Goal: Task Accomplishment & Management: Use online tool/utility

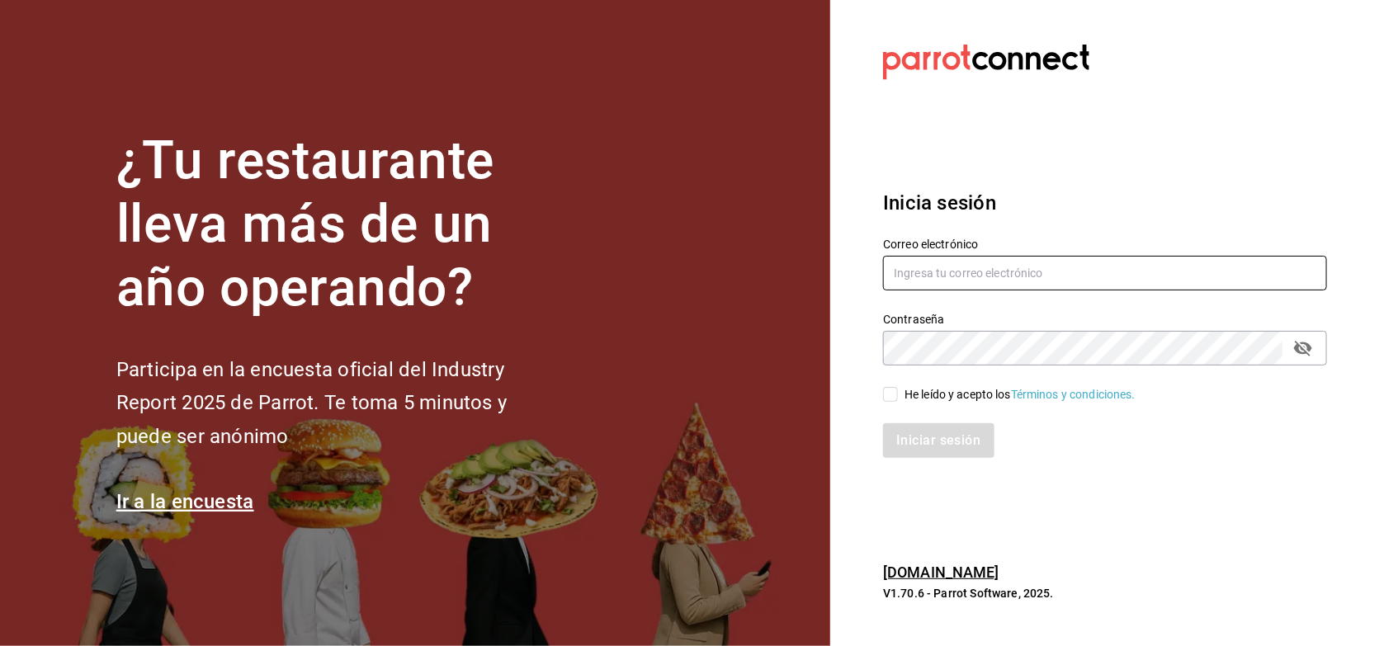
type input "[PERSON_NAME][EMAIL_ADDRESS][PERSON_NAME][DOMAIN_NAME]"
click at [894, 394] on input "He leído y acepto los Términos y condiciones." at bounding box center [890, 394] width 15 height 15
checkbox input "true"
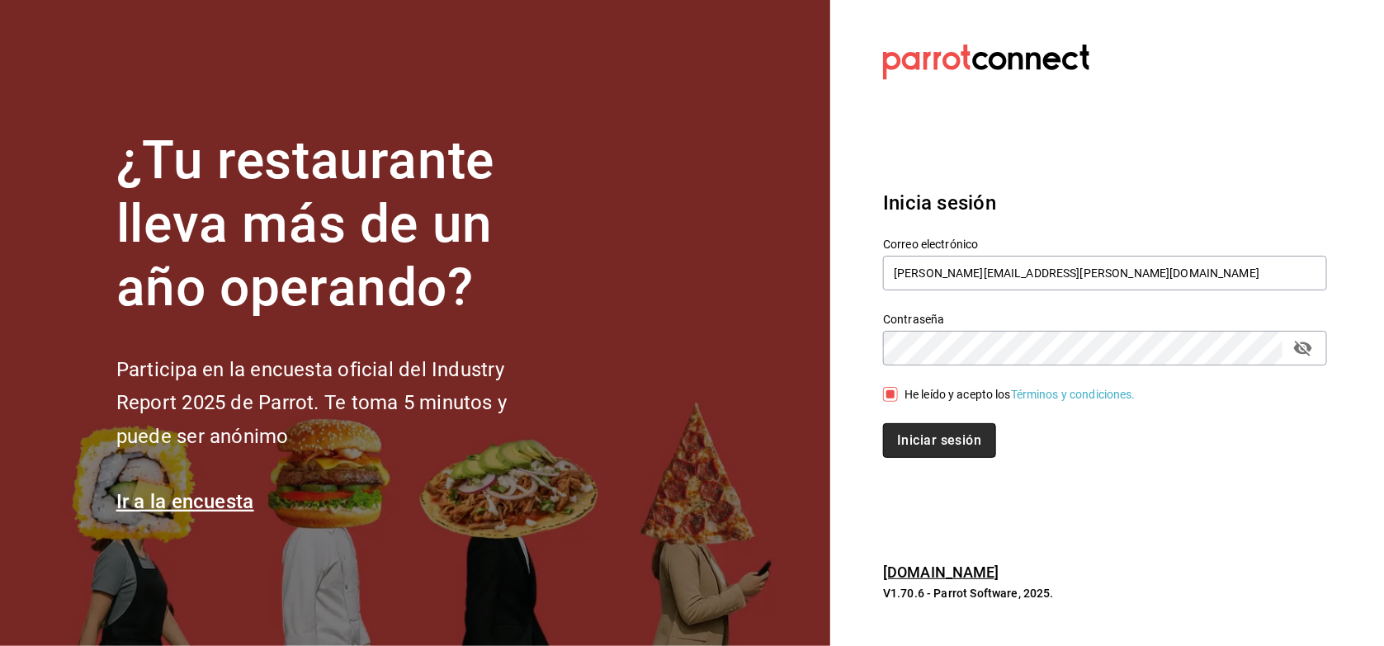
click at [916, 443] on button "Iniciar sesión" at bounding box center [939, 440] width 112 height 35
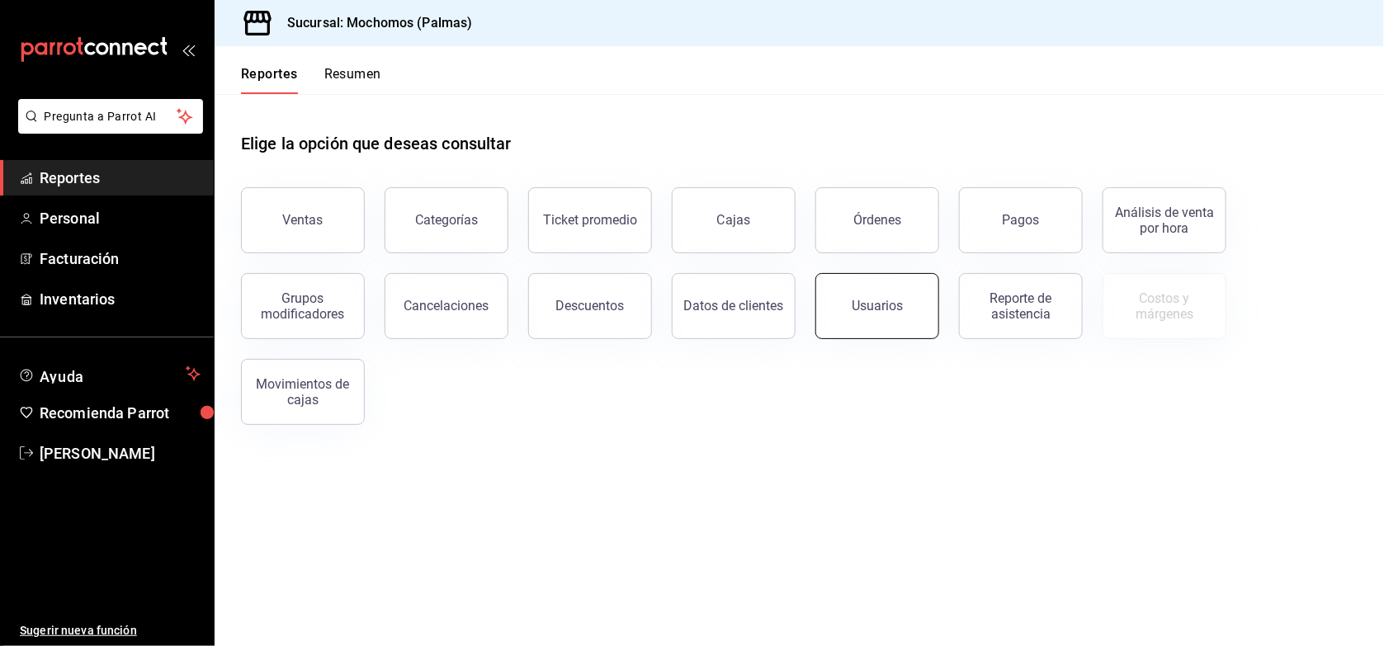
click at [891, 314] on button "Usuarios" at bounding box center [877, 306] width 124 height 66
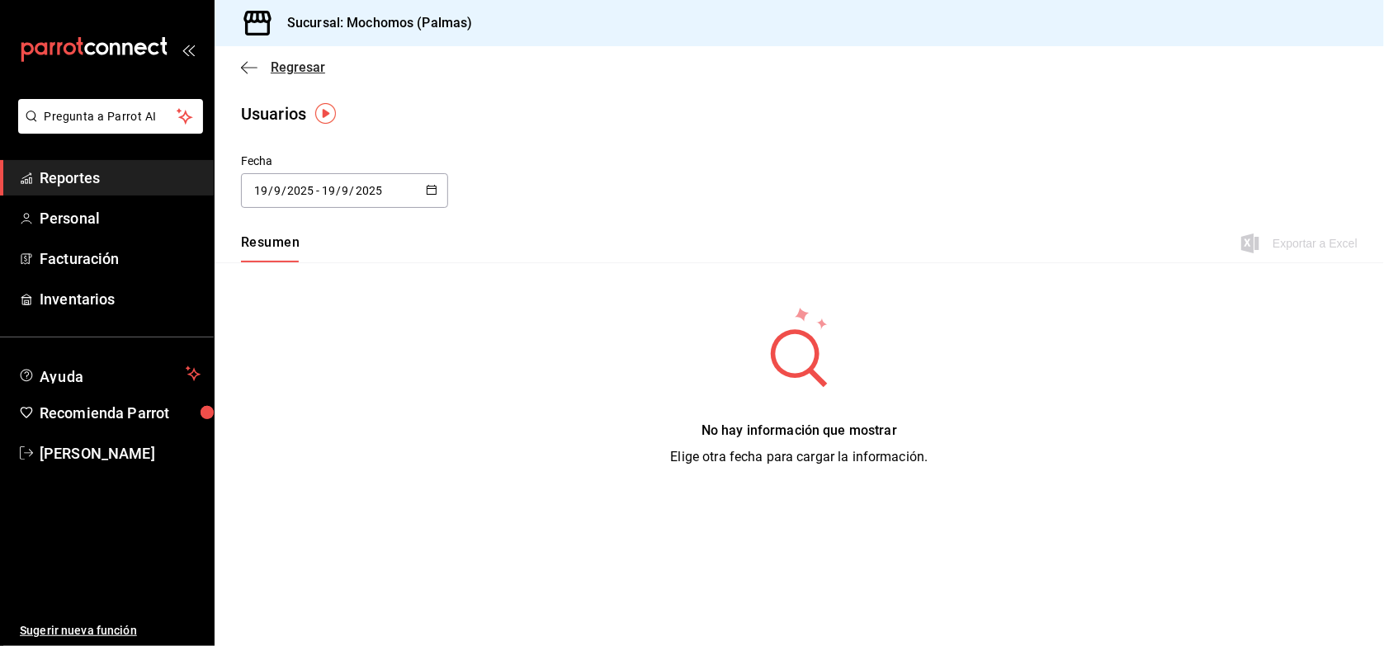
click at [308, 72] on span "Regresar" at bounding box center [298, 67] width 54 height 16
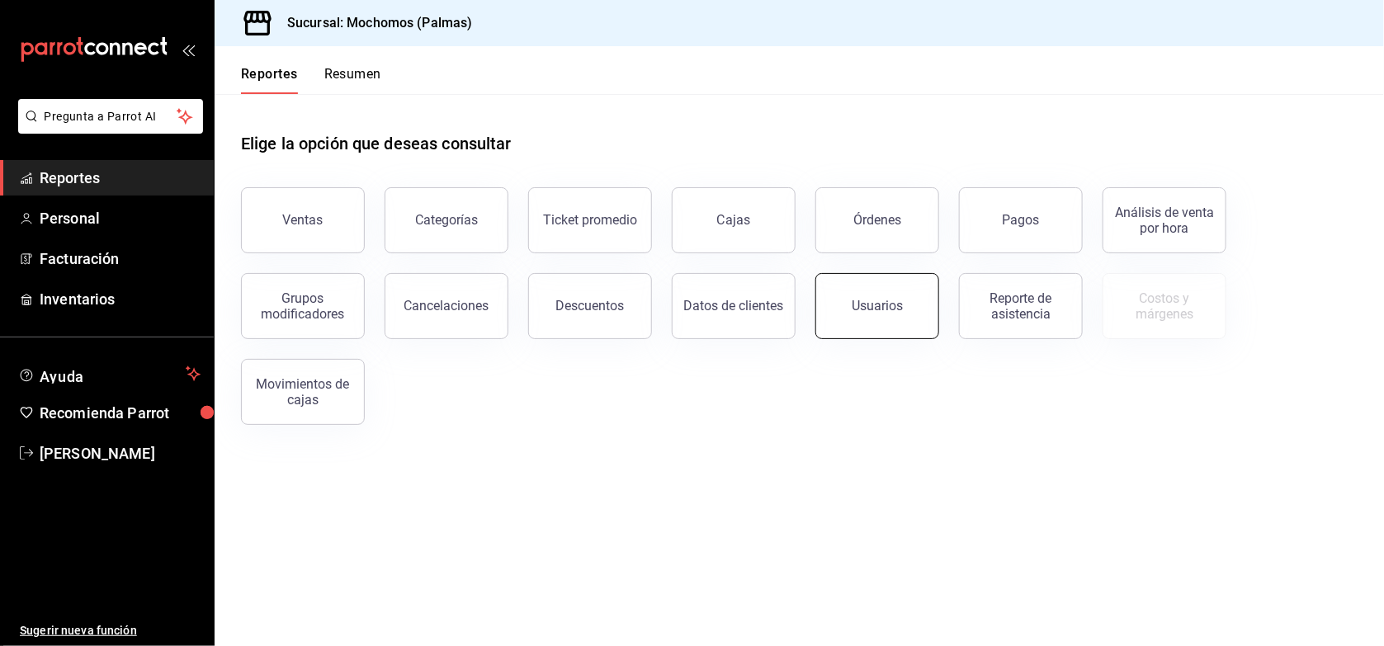
click at [872, 291] on button "Usuarios" at bounding box center [877, 306] width 124 height 66
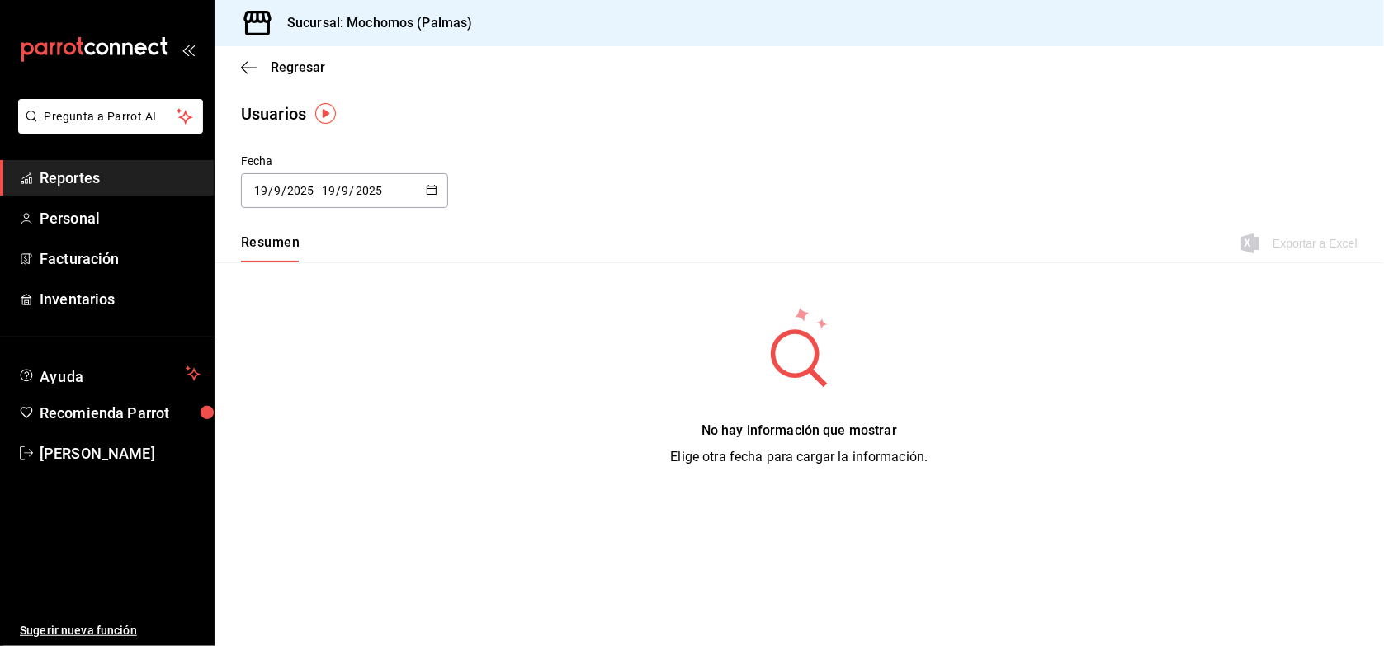
click at [269, 242] on button "Resumen" at bounding box center [270, 248] width 59 height 28
click at [423, 190] on div "2025-09-19 19 / 9 / 2025 - 2025-09-19 19 / 9 / 2025" at bounding box center [344, 190] width 207 height 35
click at [287, 281] on li "Ayer" at bounding box center [319, 280] width 156 height 37
type input "2025-09-18"
type input "18"
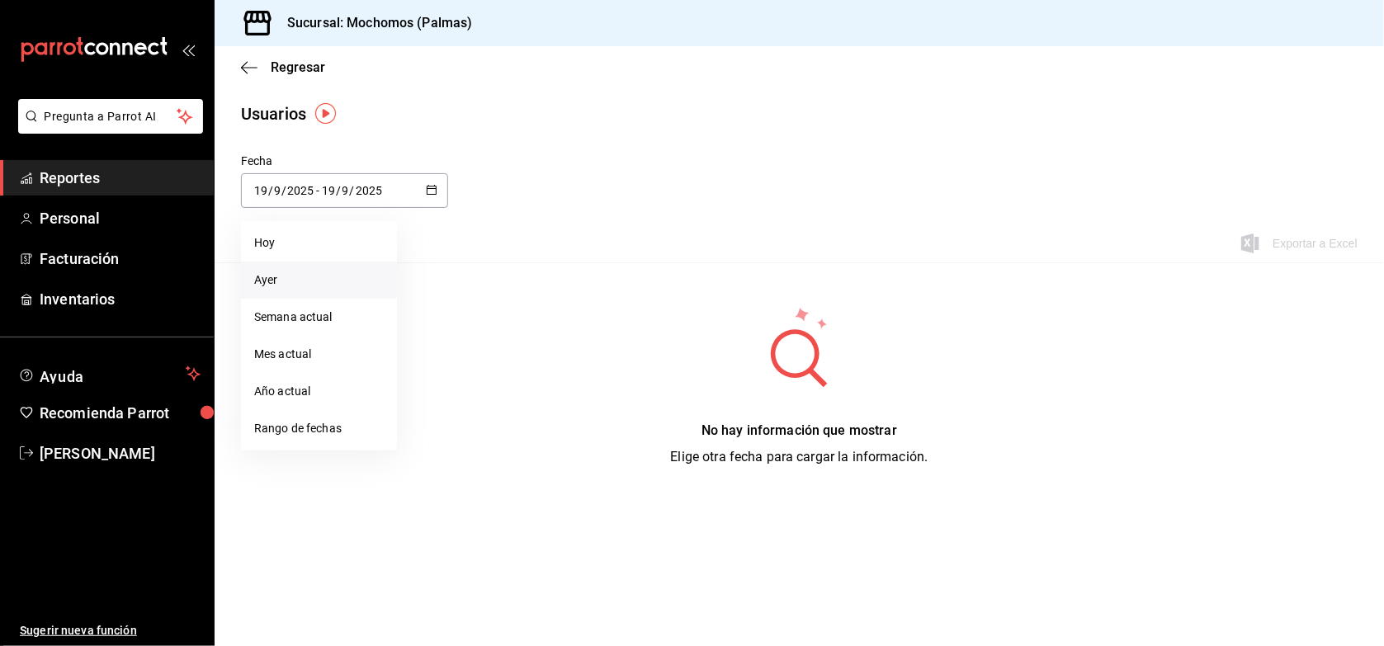
type input "2025-09-18"
type input "18"
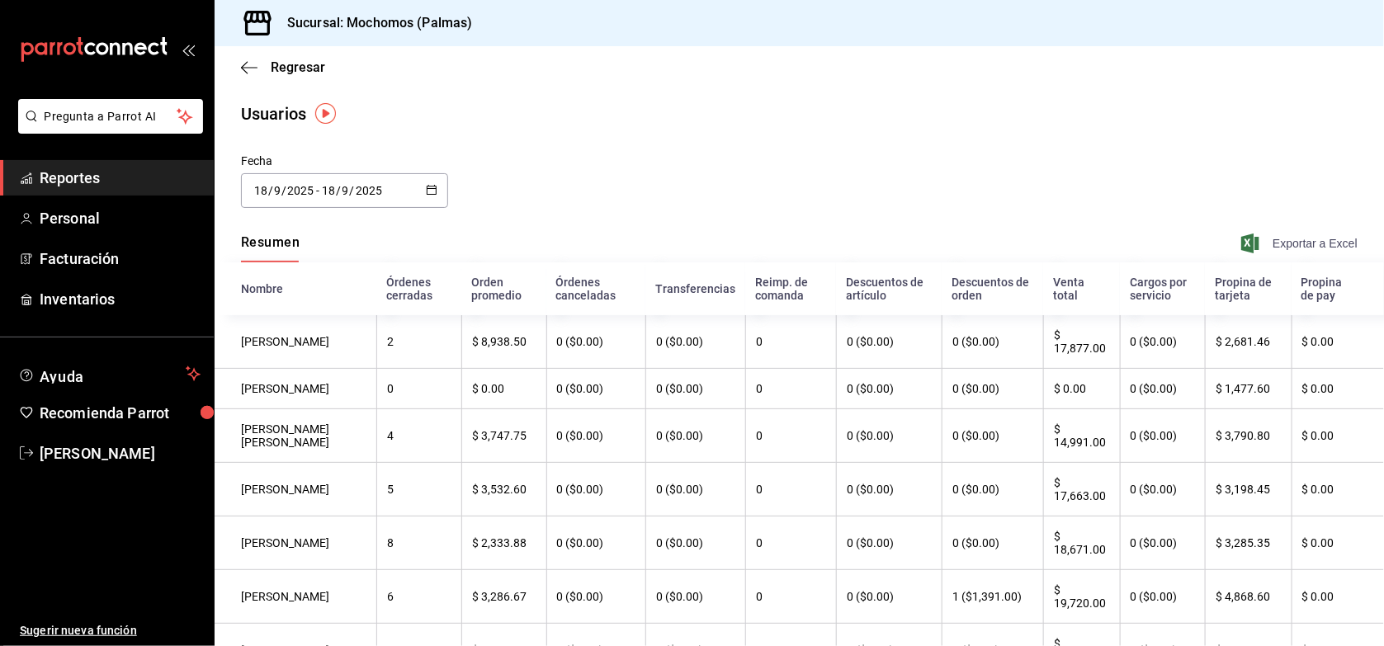
click at [1284, 241] on span "Exportar a Excel" at bounding box center [1301, 244] width 113 height 20
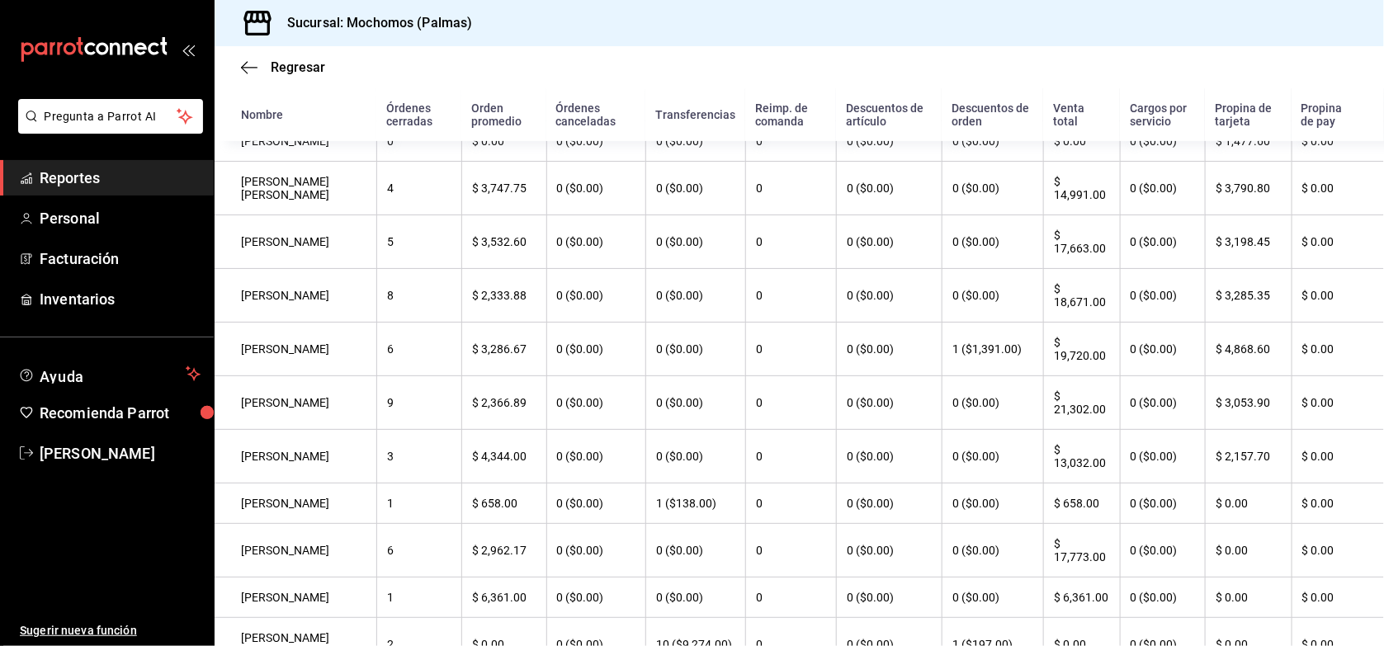
scroll to position [370, 0]
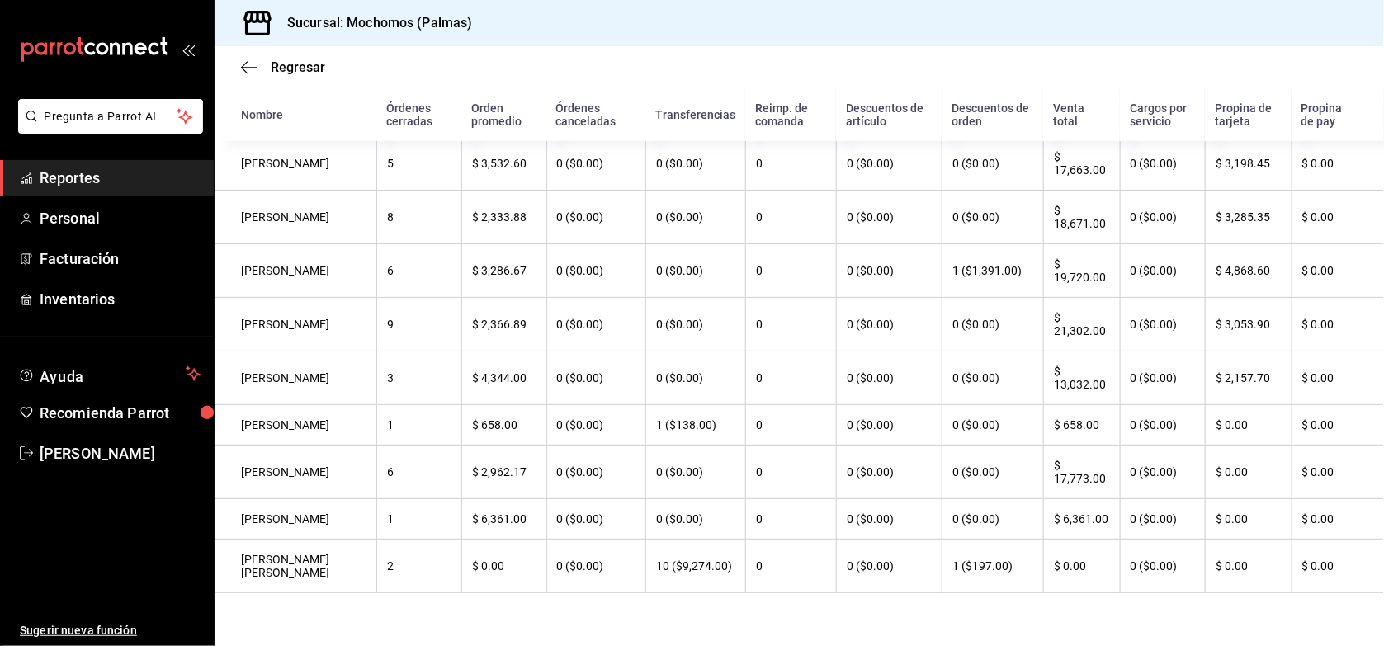
click at [110, 176] on span "Reportes" at bounding box center [120, 178] width 161 height 22
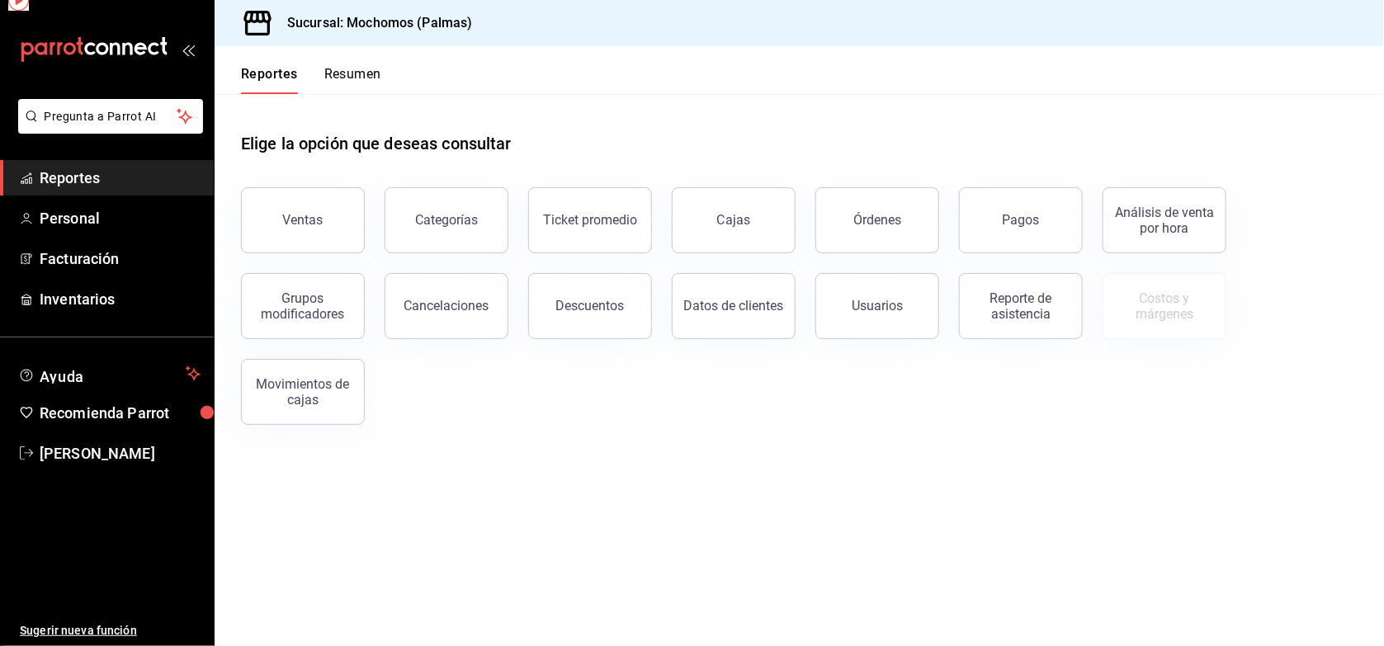
click at [110, 176] on span "Reportes" at bounding box center [120, 178] width 161 height 22
click at [444, 229] on button "Categorías" at bounding box center [447, 220] width 124 height 66
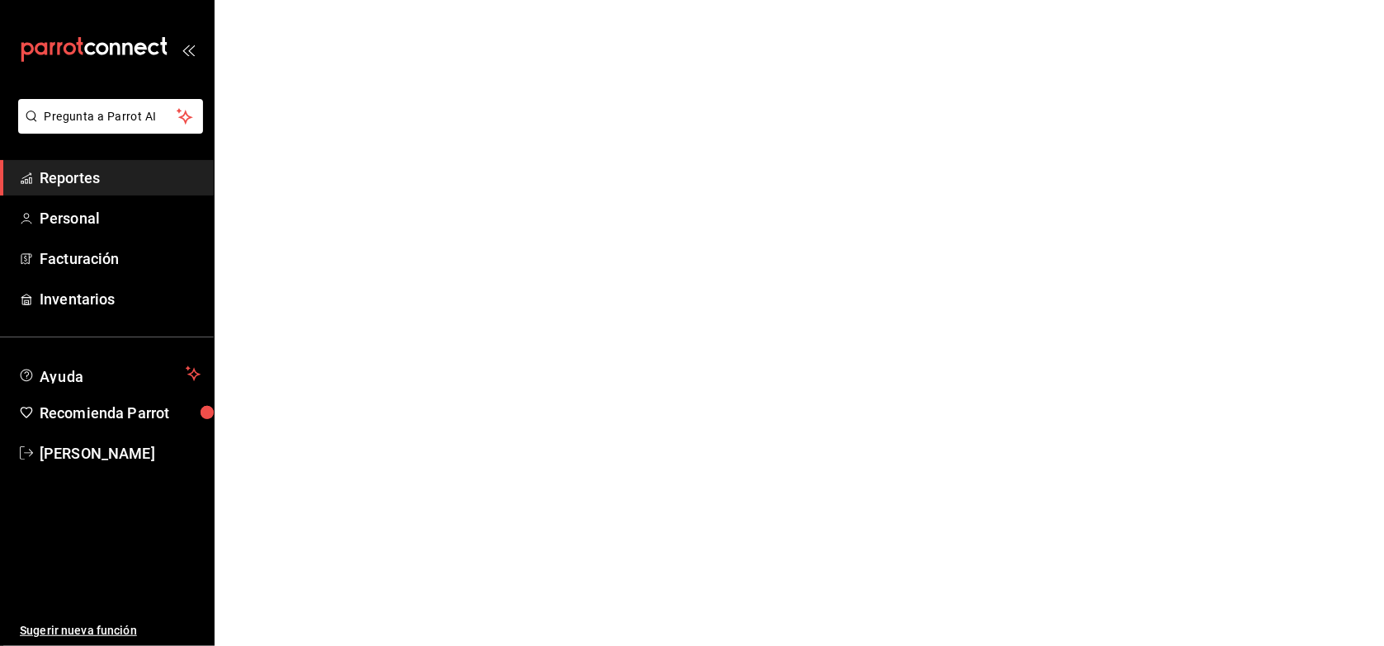
click at [444, 0] on html "Pregunta a Parrot AI Reportes Personal Facturación Inventarios Ayuda Recomienda…" at bounding box center [692, 0] width 1384 height 0
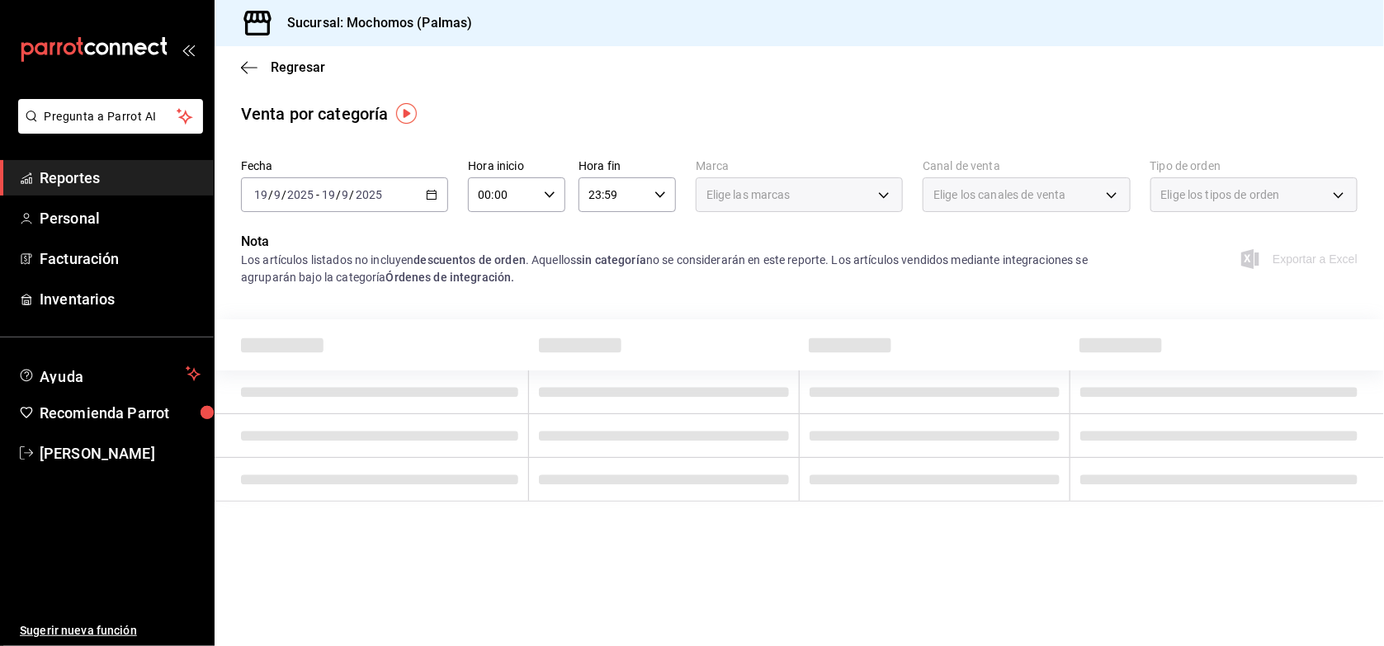
drag, startPoint x: 444, startPoint y: 229, endPoint x: 454, endPoint y: 334, distance: 106.1
click at [454, 334] on div at bounding box center [380, 345] width 278 height 25
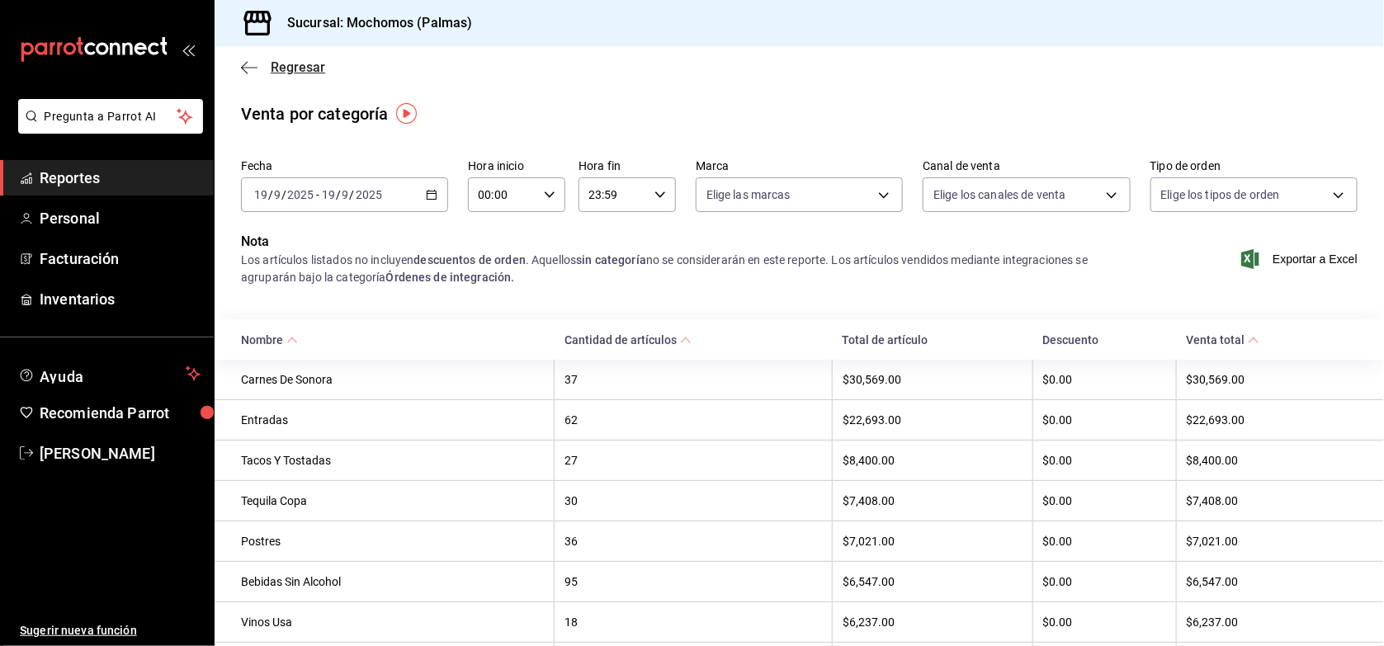
click at [311, 66] on span "Regresar" at bounding box center [298, 67] width 54 height 16
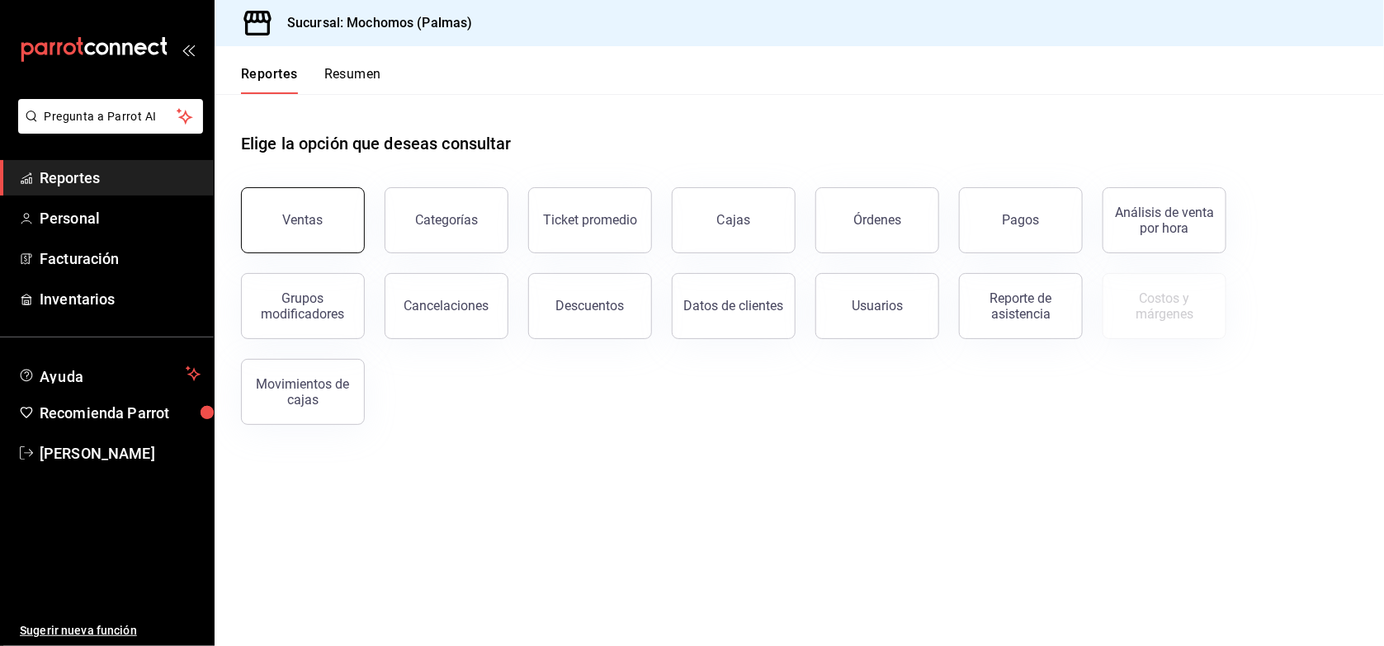
click at [295, 215] on div "Ventas" at bounding box center [303, 220] width 40 height 16
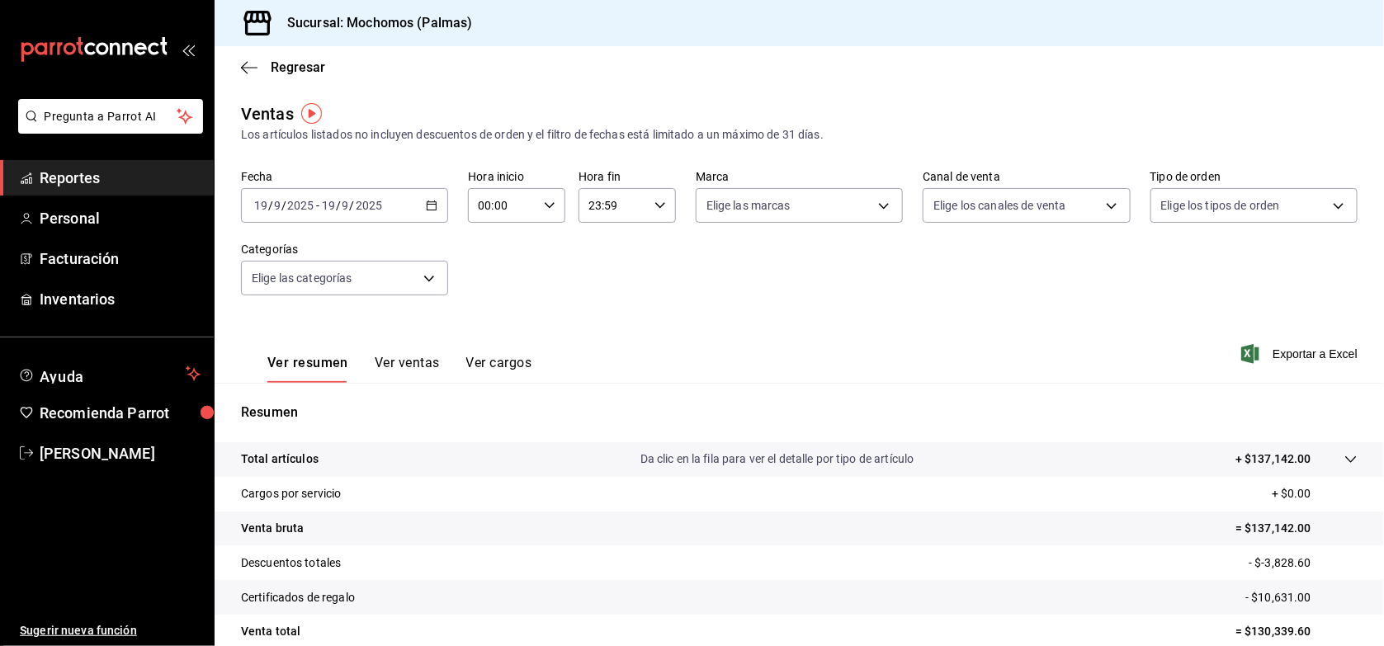
click at [407, 361] on button "Ver ventas" at bounding box center [407, 369] width 65 height 28
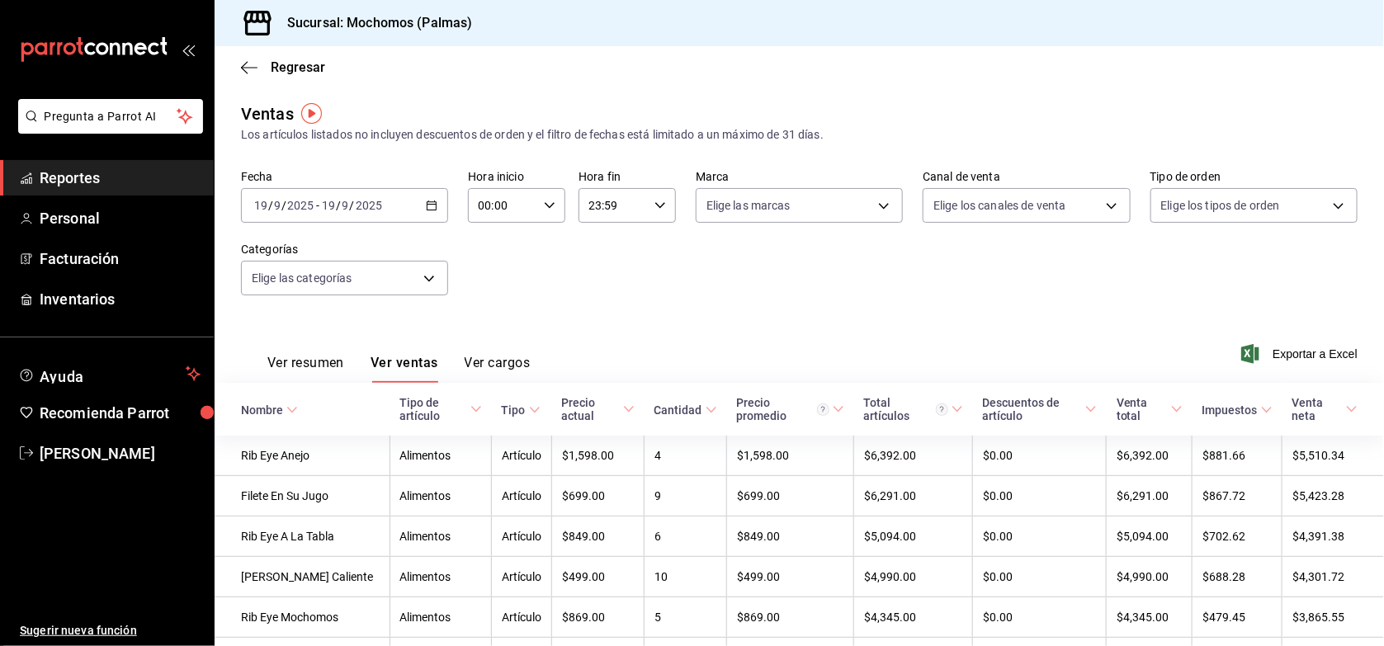
click at [470, 415] on icon at bounding box center [476, 410] width 12 height 12
click at [456, 415] on span "Tipo de artículo" at bounding box center [440, 409] width 83 height 26
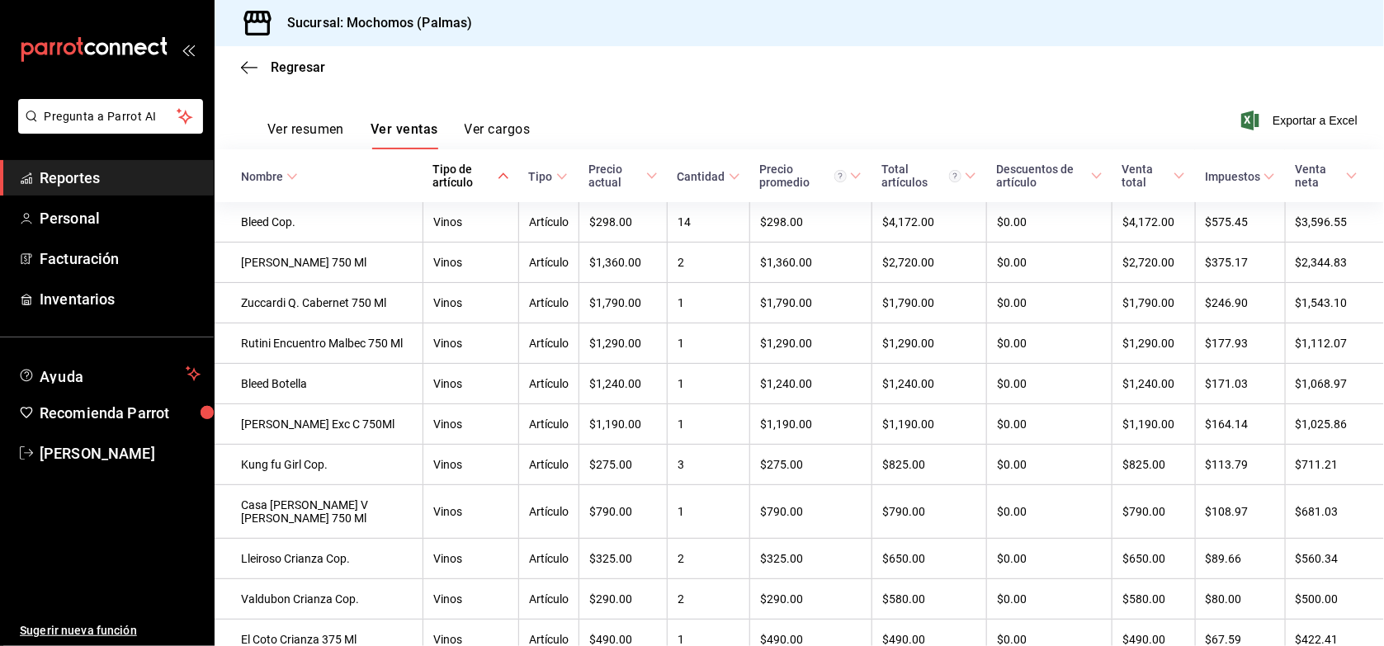
scroll to position [289, 0]
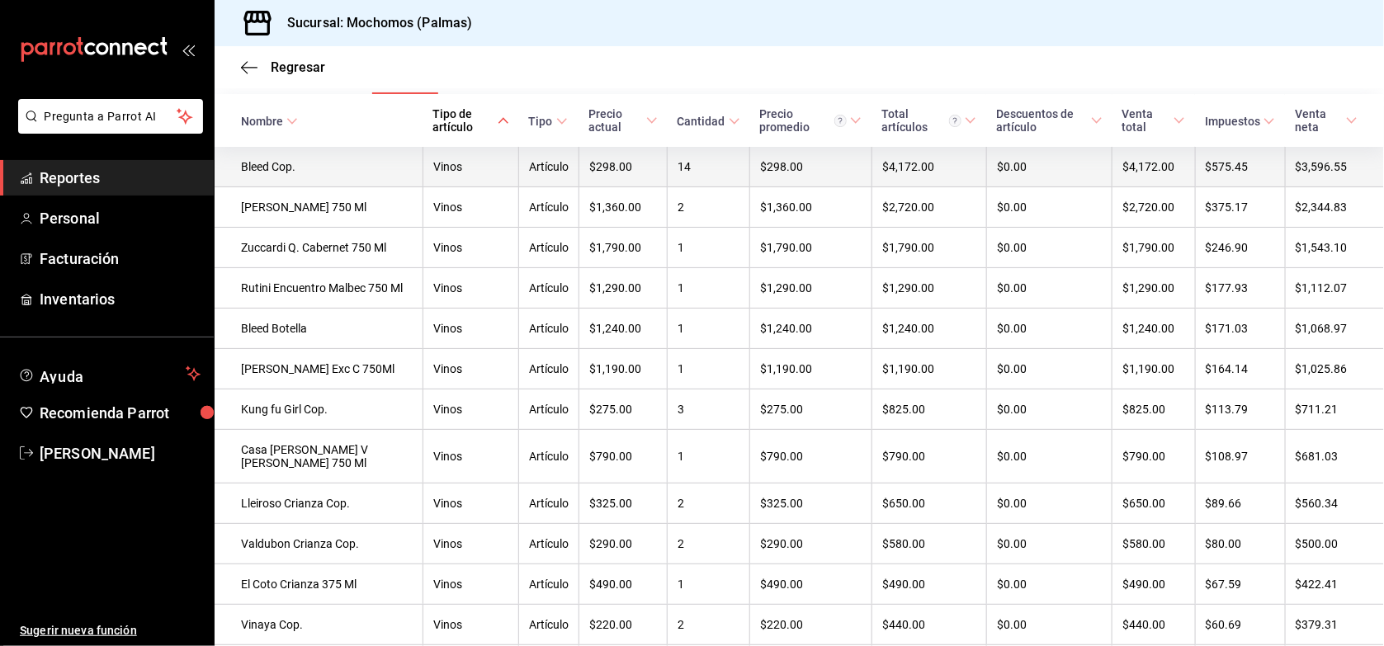
click at [1150, 172] on td "$4,172.00" at bounding box center [1153, 167] width 83 height 40
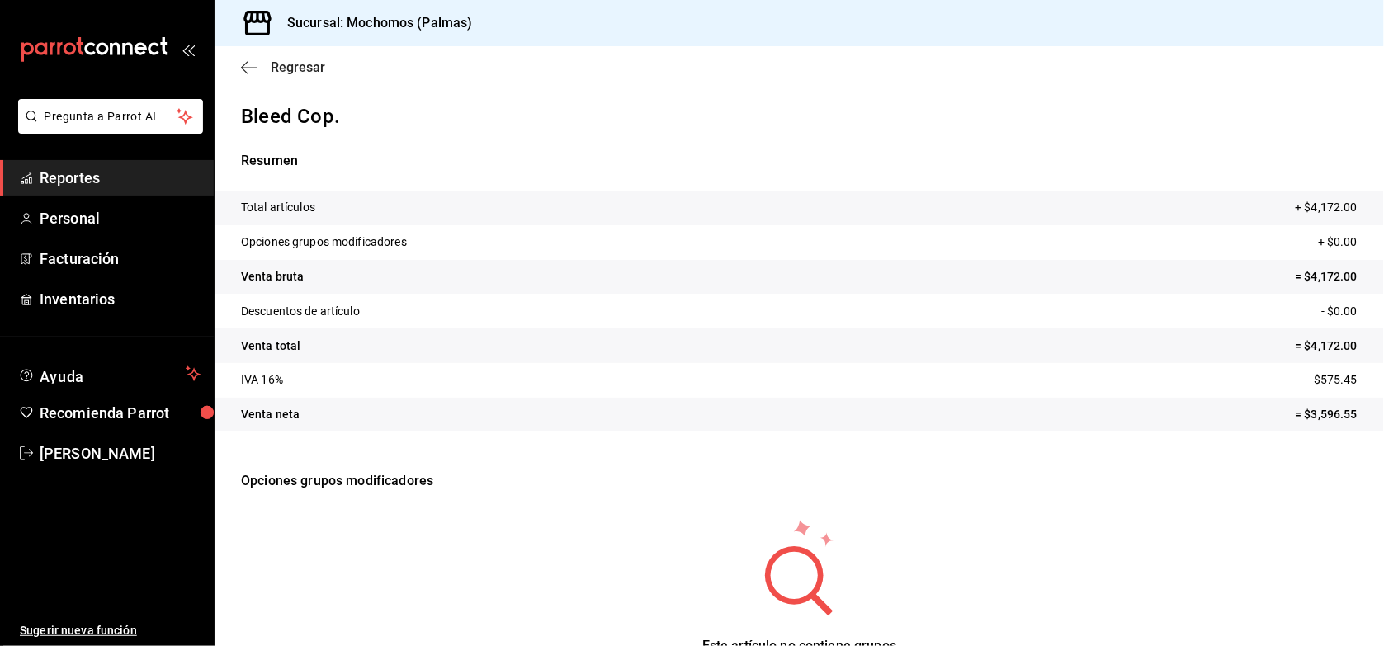
click at [277, 66] on span "Regresar" at bounding box center [298, 67] width 54 height 16
click at [298, 70] on span "Regresar" at bounding box center [298, 67] width 54 height 16
click at [242, 68] on icon "button" at bounding box center [249, 67] width 17 height 15
click at [305, 73] on span "Regresar" at bounding box center [298, 67] width 54 height 16
click at [293, 64] on span "Regresar" at bounding box center [298, 67] width 54 height 16
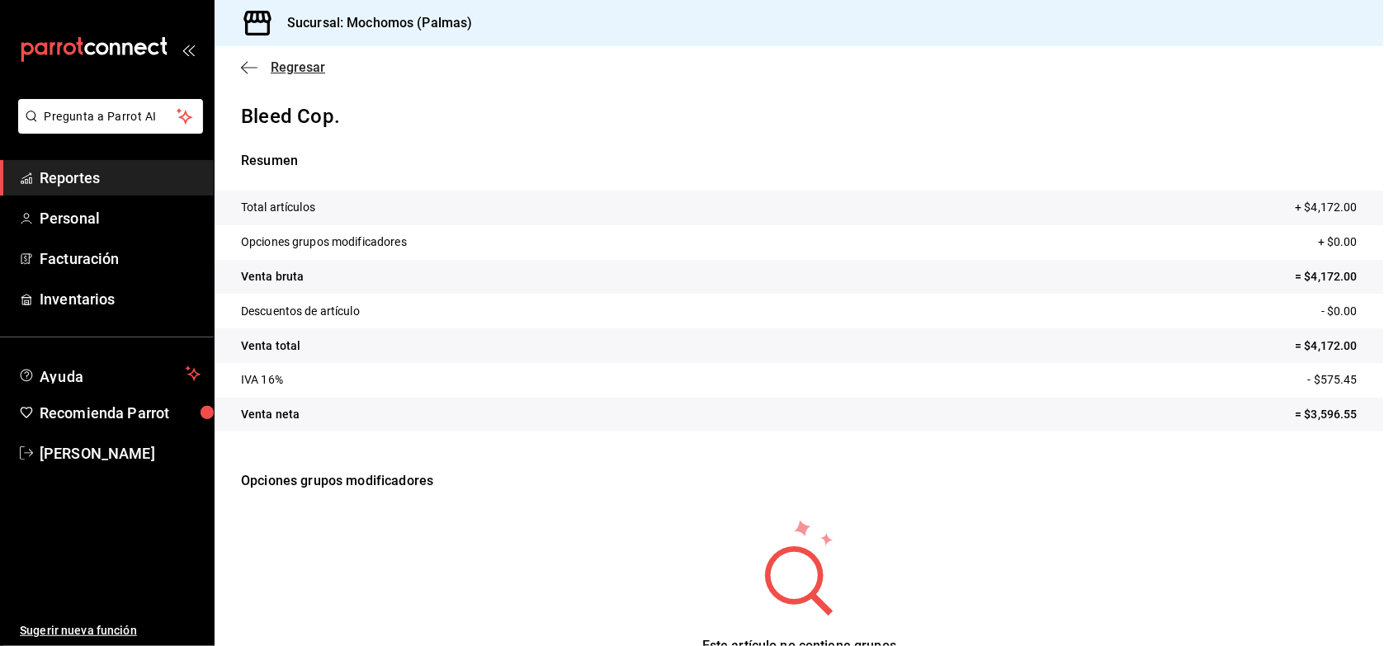
click at [293, 64] on span "Regresar" at bounding box center [298, 67] width 54 height 16
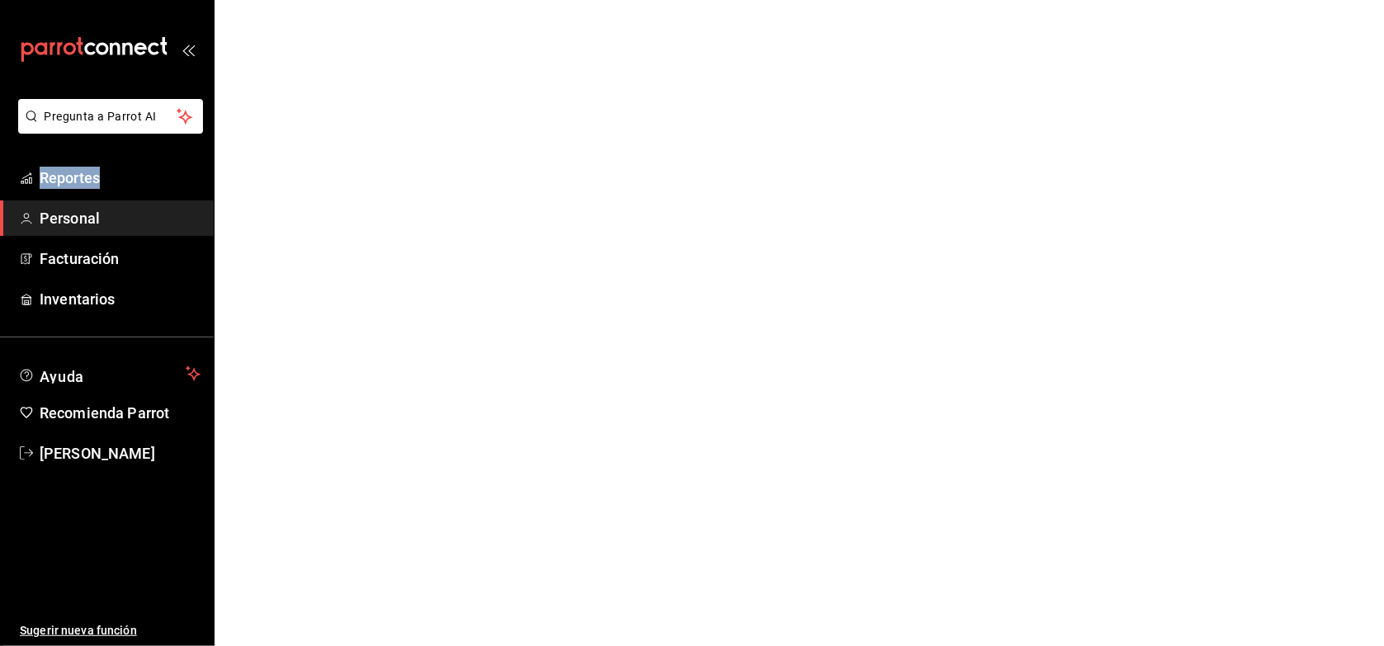
click at [293, 0] on html "Pregunta a Parrot AI Reportes Personal Facturación Inventarios Ayuda Recomienda…" at bounding box center [692, 0] width 1384 height 0
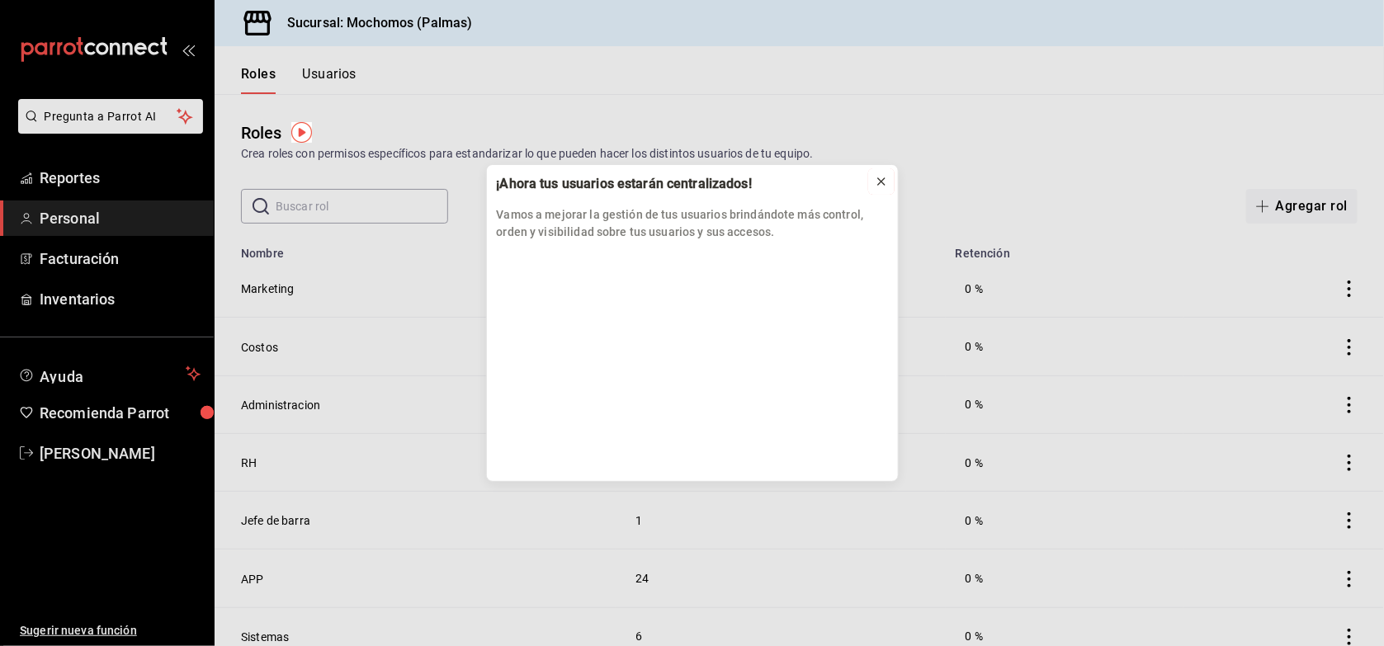
click at [877, 182] on icon at bounding box center [881, 181] width 13 height 13
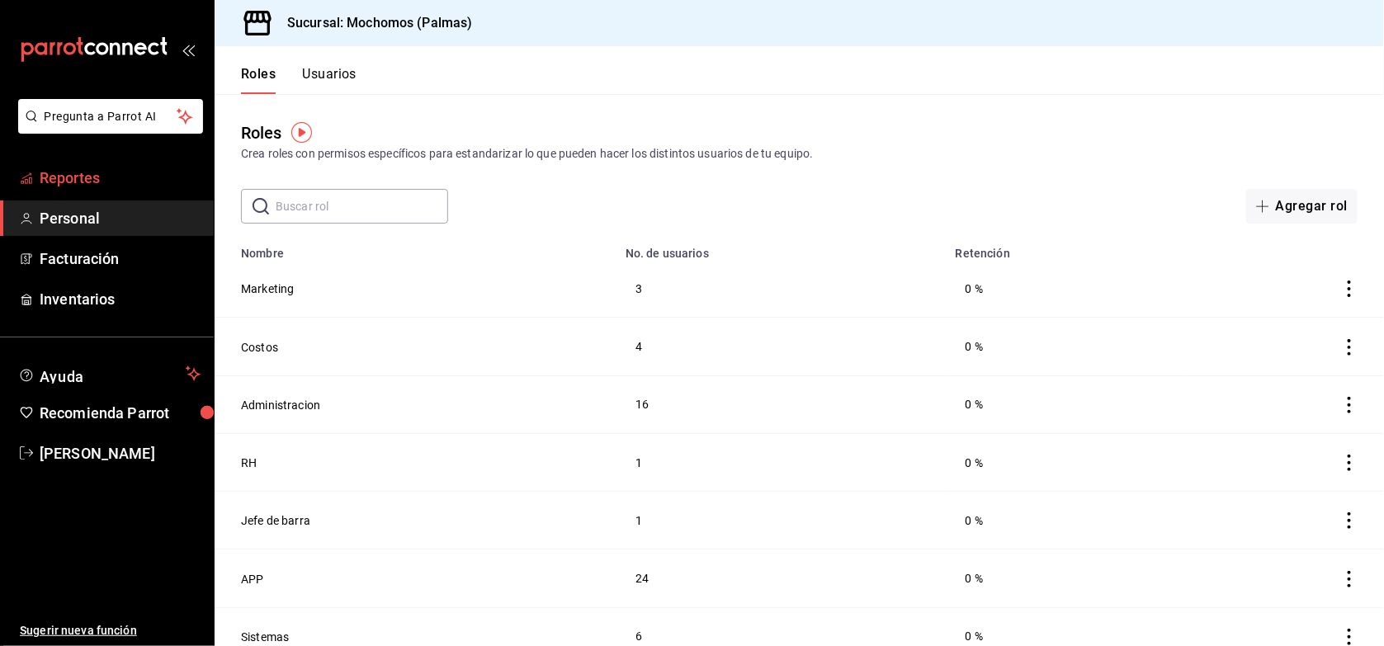
click at [83, 184] on span "Reportes" at bounding box center [120, 178] width 161 height 22
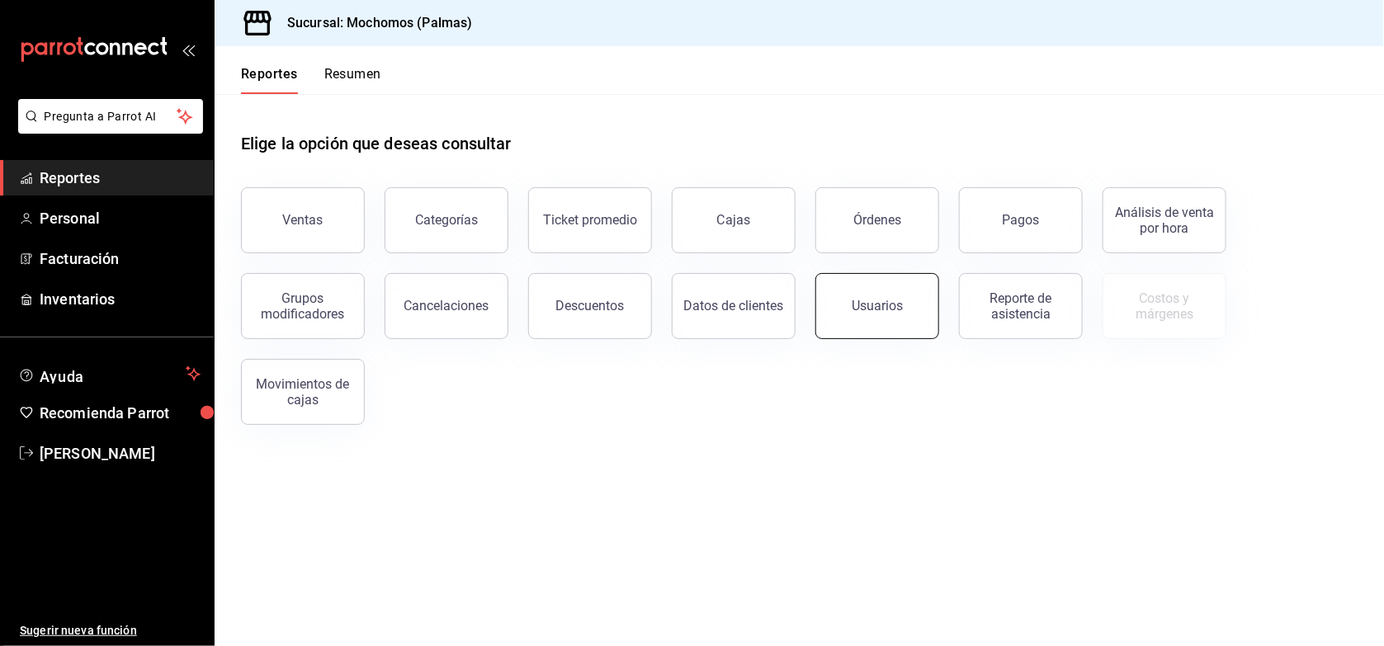
click at [846, 319] on button "Usuarios" at bounding box center [877, 306] width 124 height 66
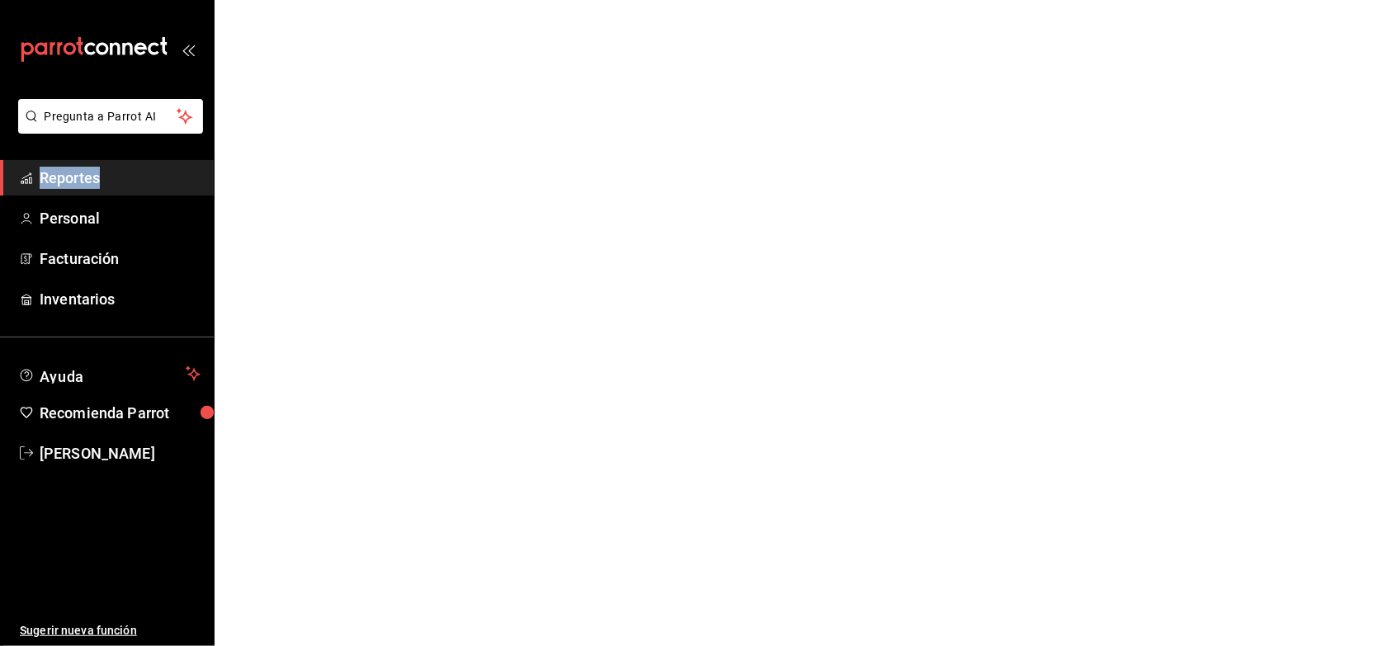
click at [846, 0] on html "Pregunta a Parrot AI Reportes Personal Facturación Inventarios Ayuda Recomienda…" at bounding box center [692, 0] width 1384 height 0
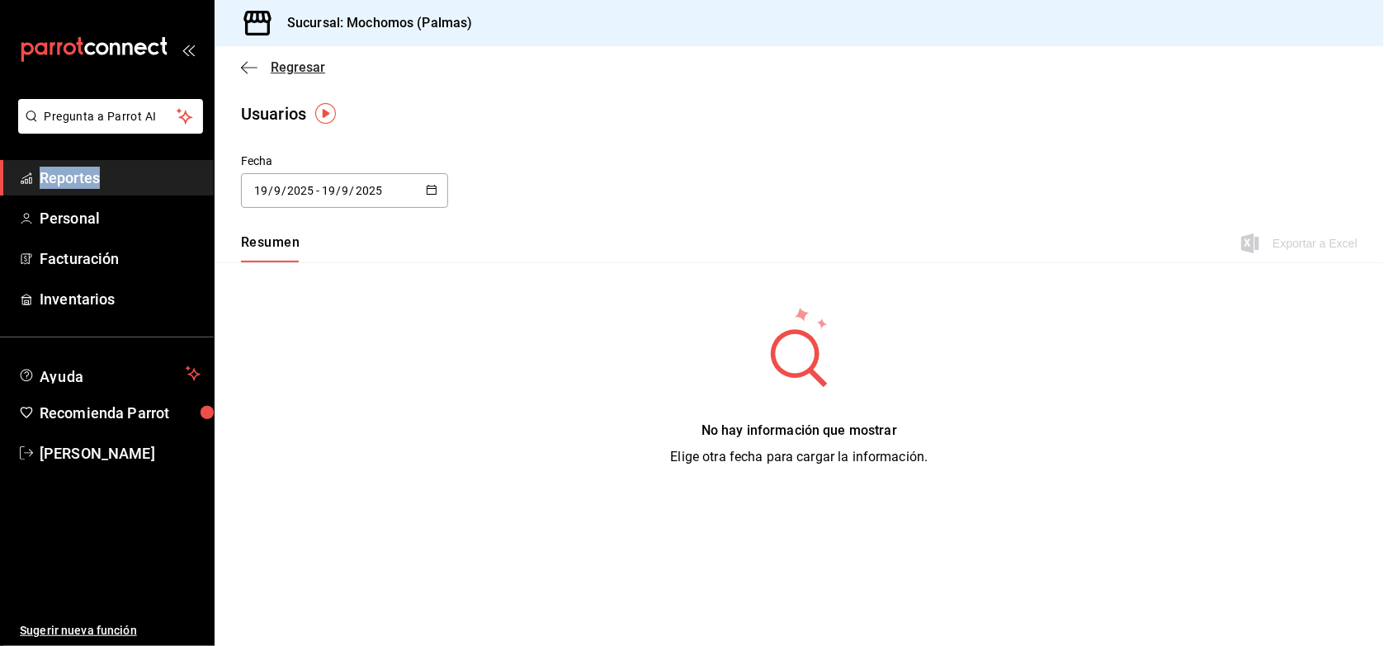
click at [310, 60] on span "Regresar" at bounding box center [298, 67] width 54 height 16
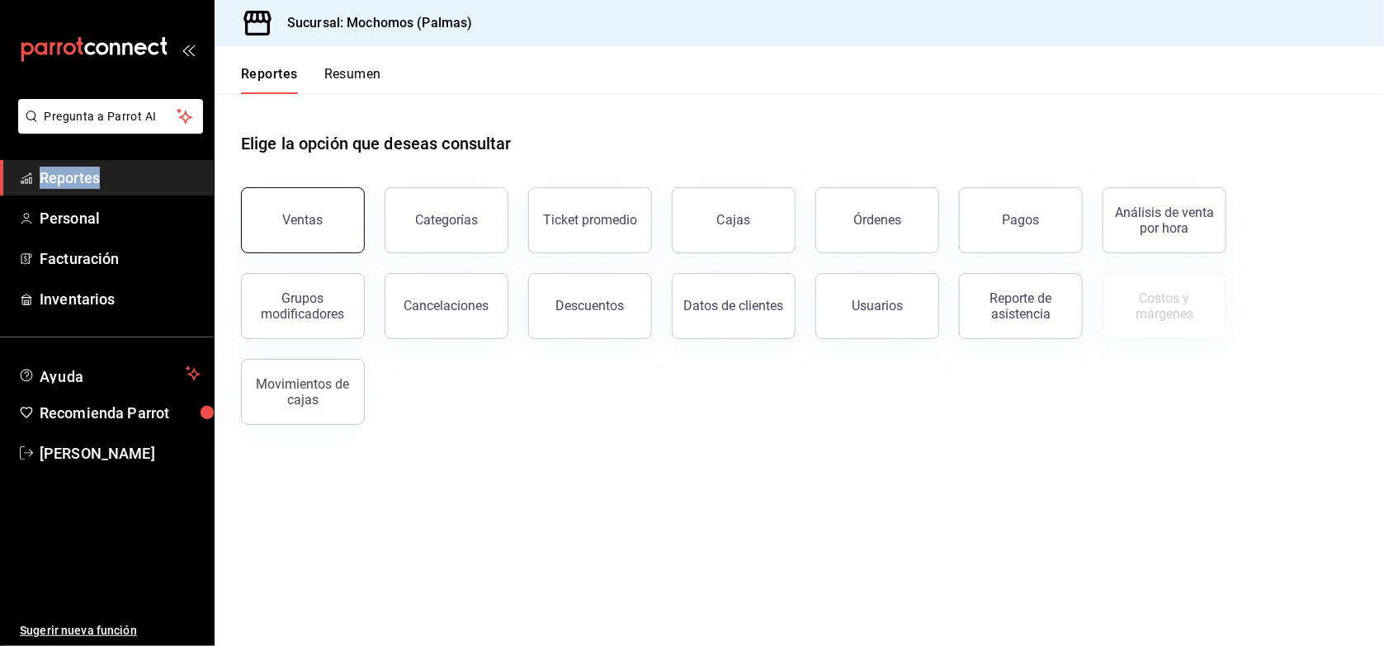
click at [320, 221] on div "Ventas" at bounding box center [303, 220] width 40 height 16
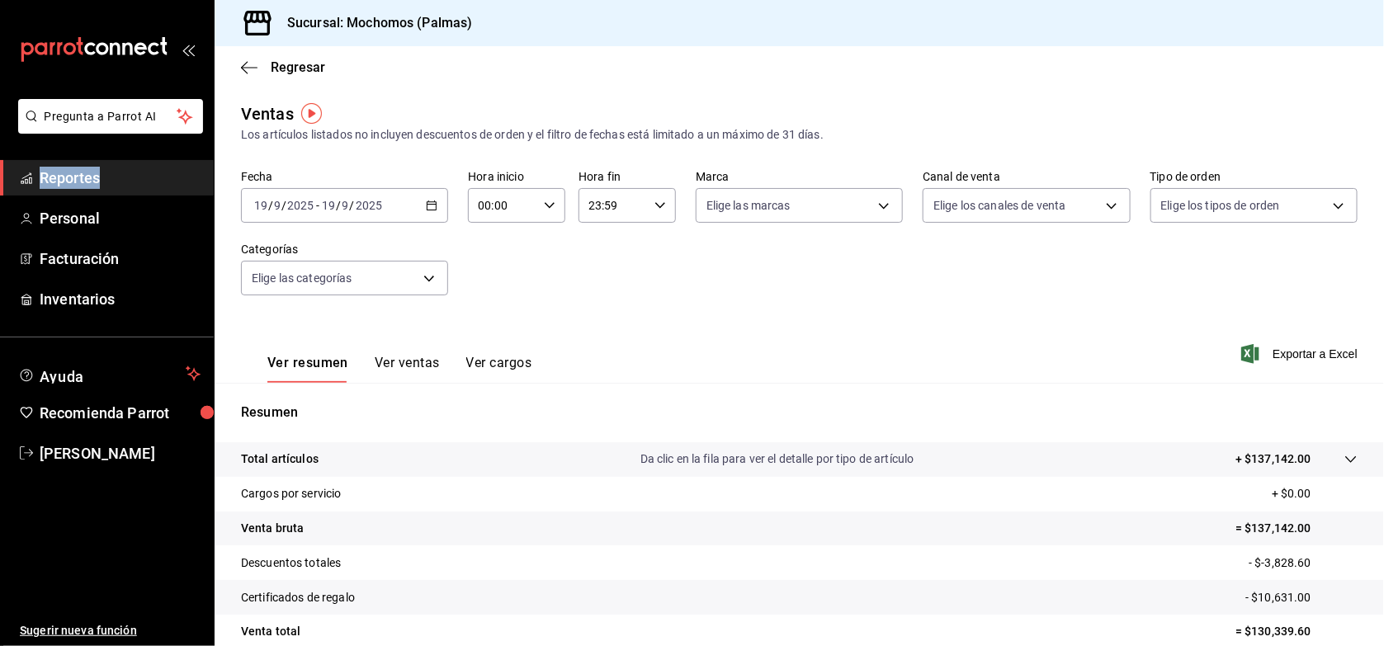
click at [415, 364] on button "Ver ventas" at bounding box center [407, 369] width 65 height 28
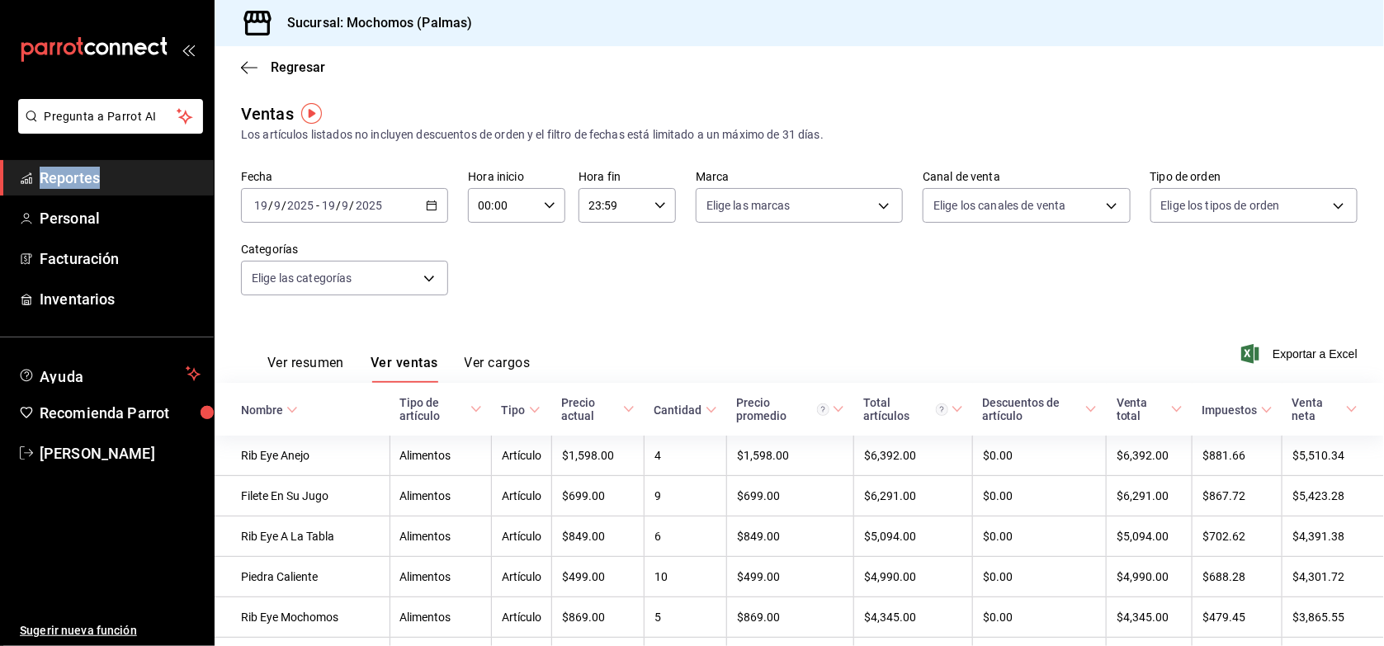
click at [470, 415] on icon at bounding box center [476, 410] width 12 height 12
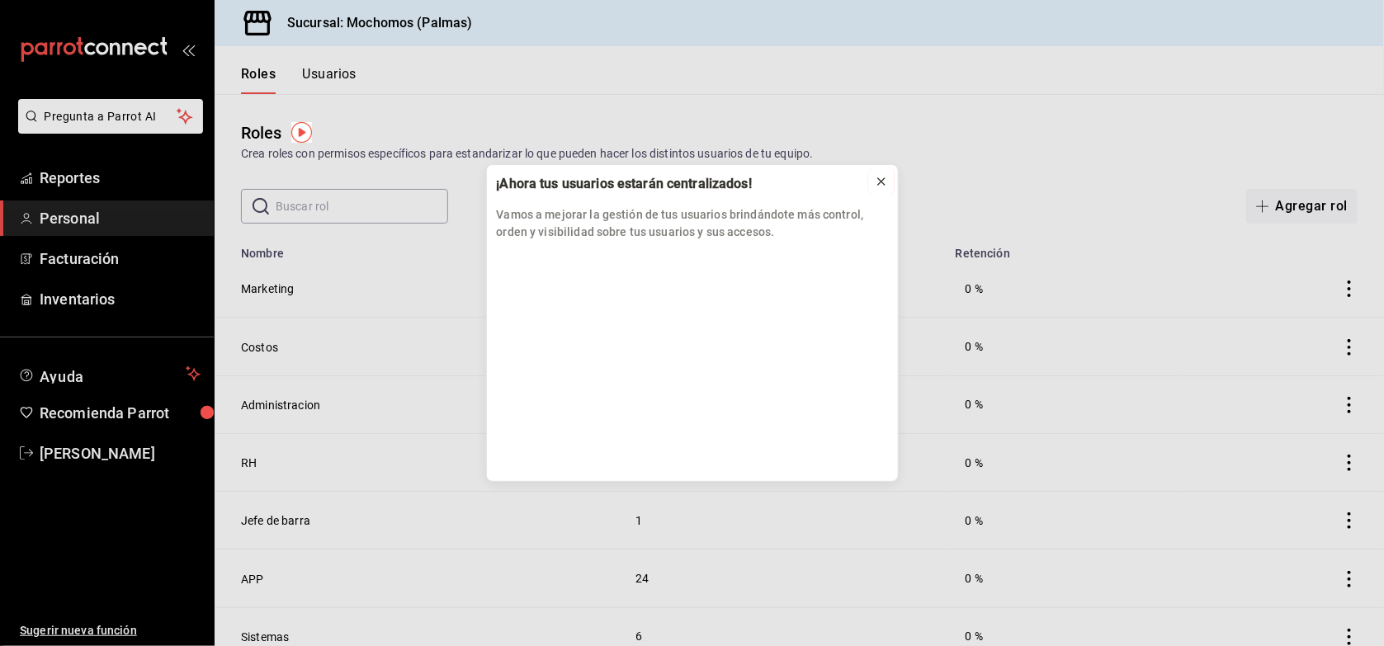
click at [879, 183] on icon at bounding box center [881, 181] width 7 height 7
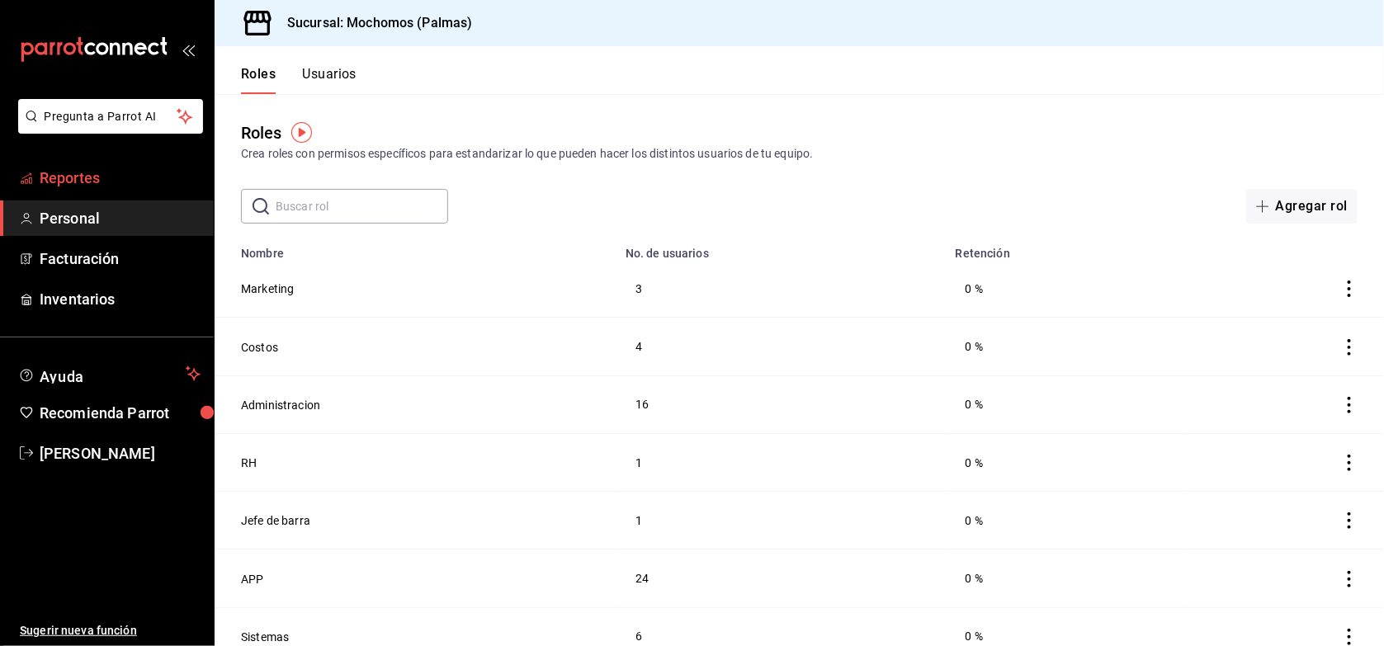
click at [159, 169] on span "Reportes" at bounding box center [120, 178] width 161 height 22
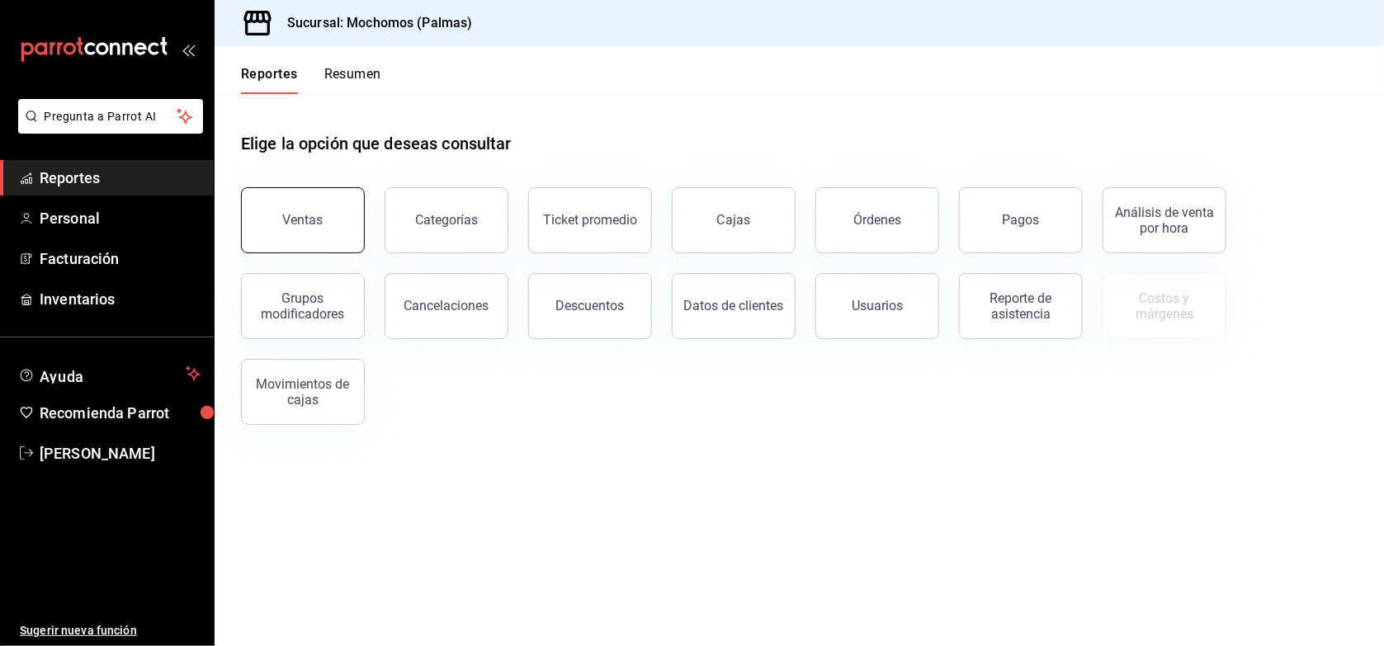
click at [282, 205] on button "Ventas" at bounding box center [303, 220] width 124 height 66
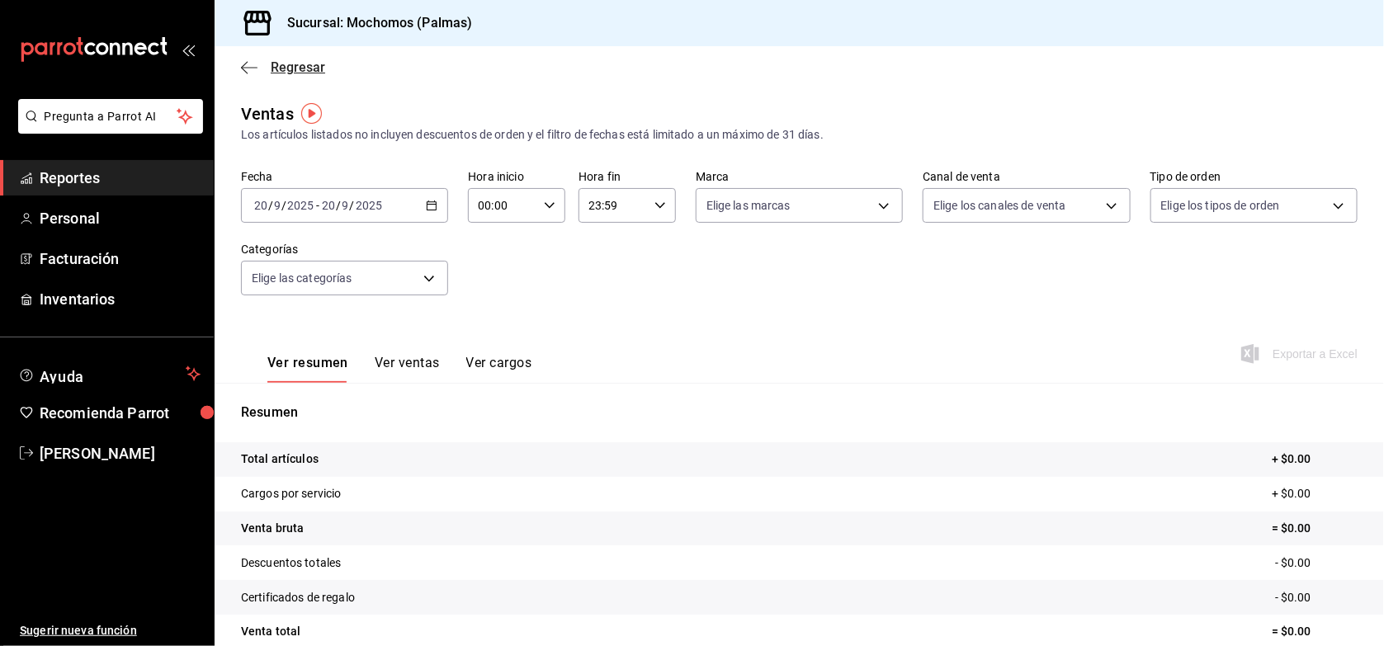
click at [302, 59] on span "Regresar" at bounding box center [298, 67] width 54 height 16
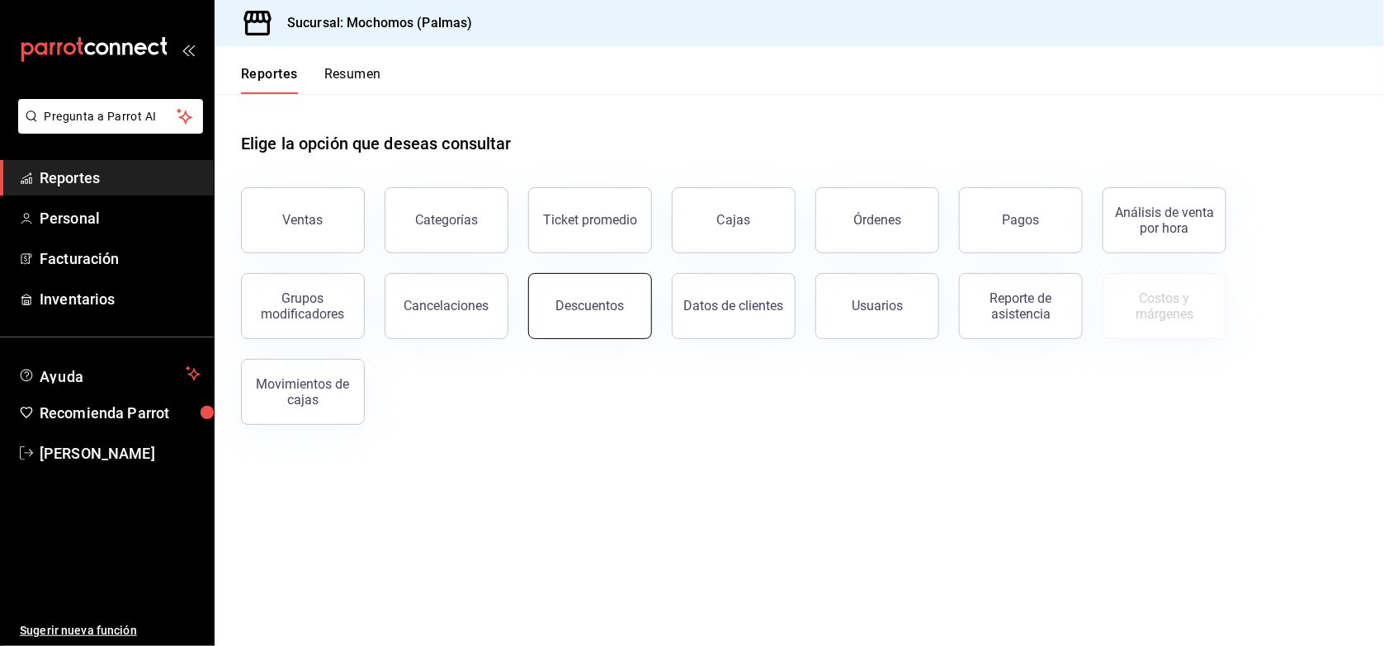
click at [537, 302] on button "Descuentos" at bounding box center [590, 306] width 124 height 66
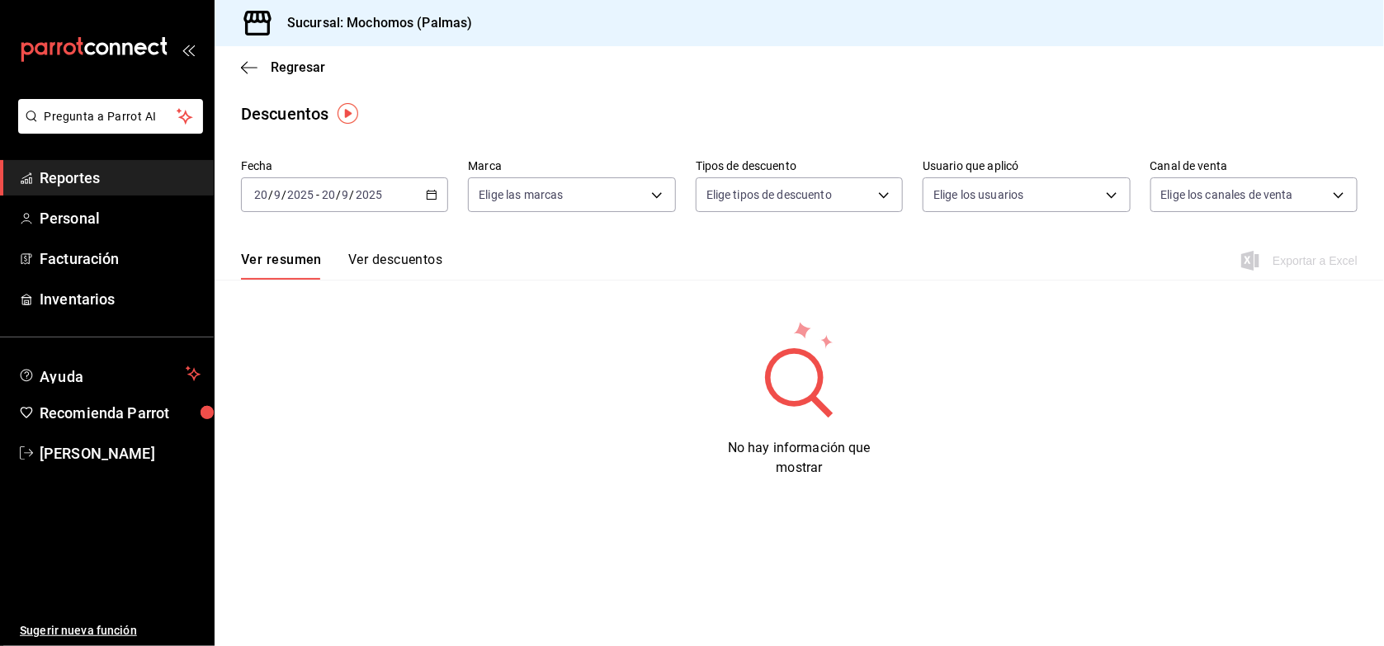
click at [415, 191] on div "2025-09-20 20 / 9 / 2025 - 2025-09-20 20 / 9 / 2025" at bounding box center [344, 194] width 207 height 35
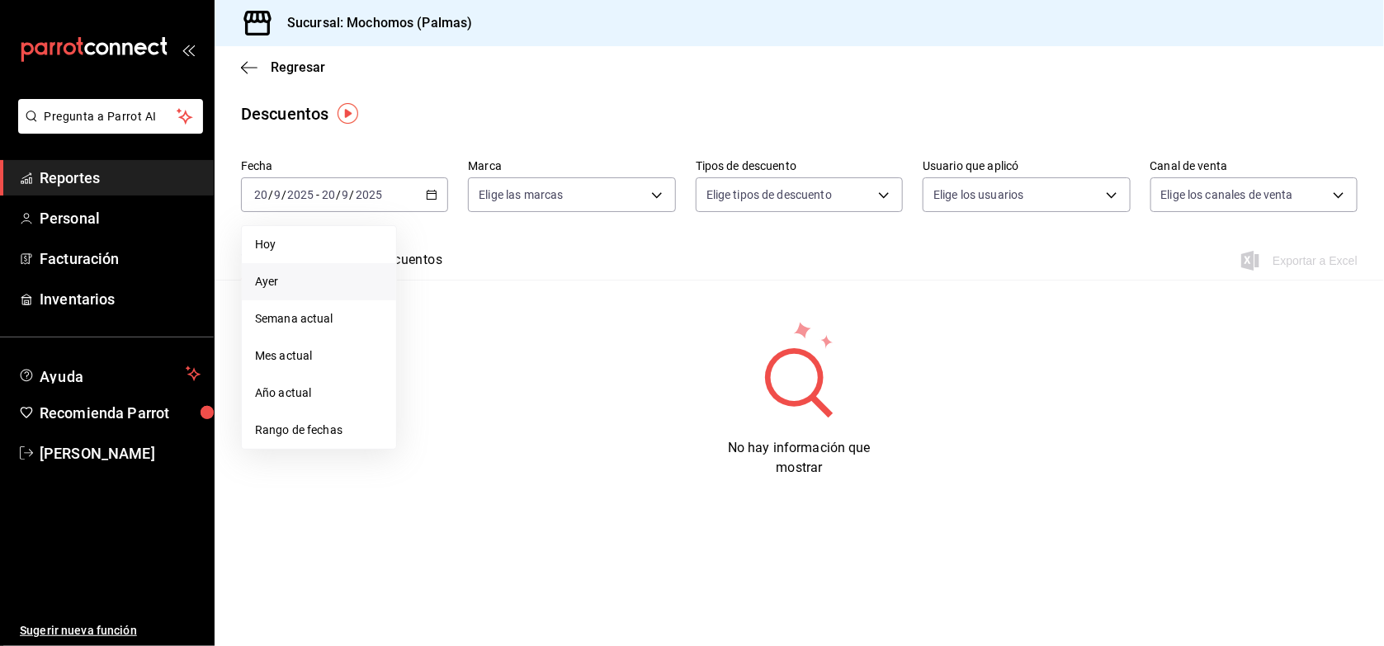
click at [341, 278] on span "Ayer" at bounding box center [319, 281] width 128 height 17
